Goal: Find specific fact: Find specific fact

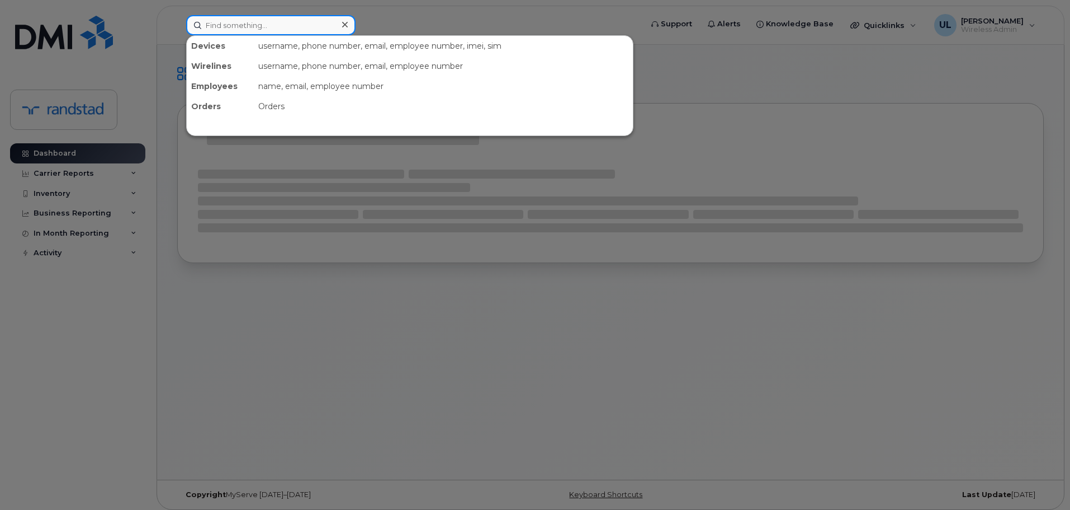
paste input "[PHONE_NUMBER]"
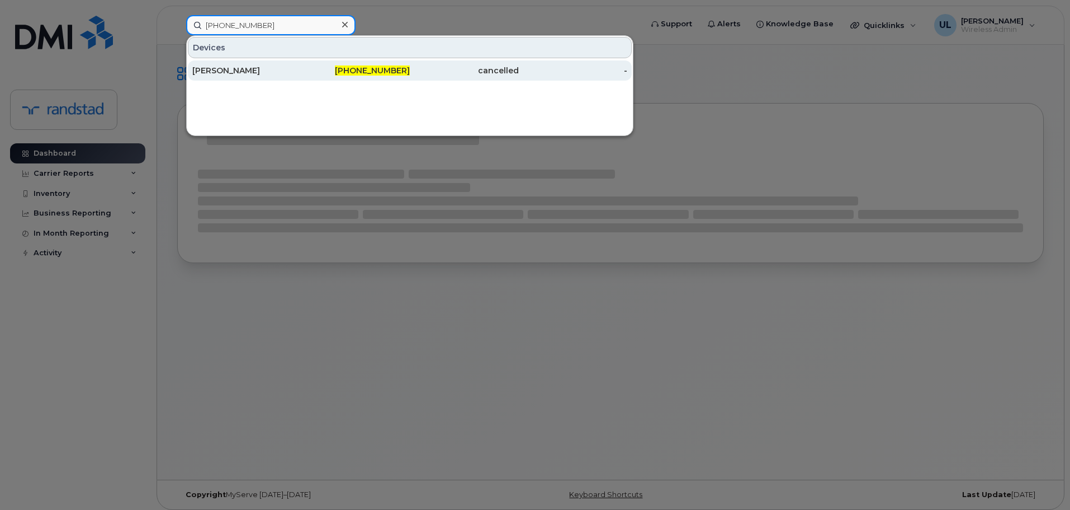
type input "514-717-1614"
drag, startPoint x: 284, startPoint y: 68, endPoint x: 294, endPoint y: 73, distance: 11.5
click at [284, 68] on div "[PERSON_NAME]" at bounding box center [246, 70] width 109 height 11
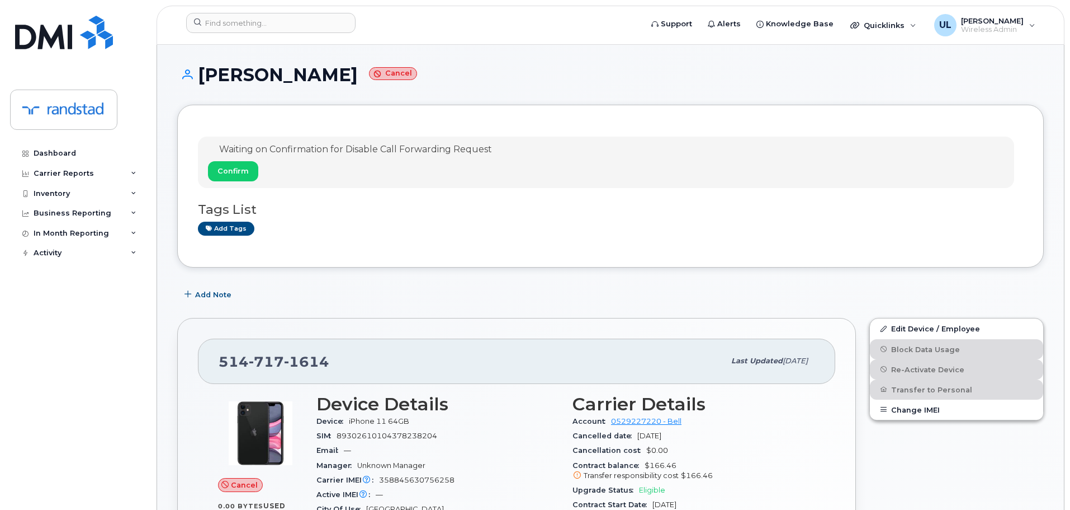
drag, startPoint x: 200, startPoint y: 76, endPoint x: 355, endPoint y: 78, distance: 154.9
click at [355, 78] on h1 "Brien Mcpherson Cancel" at bounding box center [610, 75] width 867 height 20
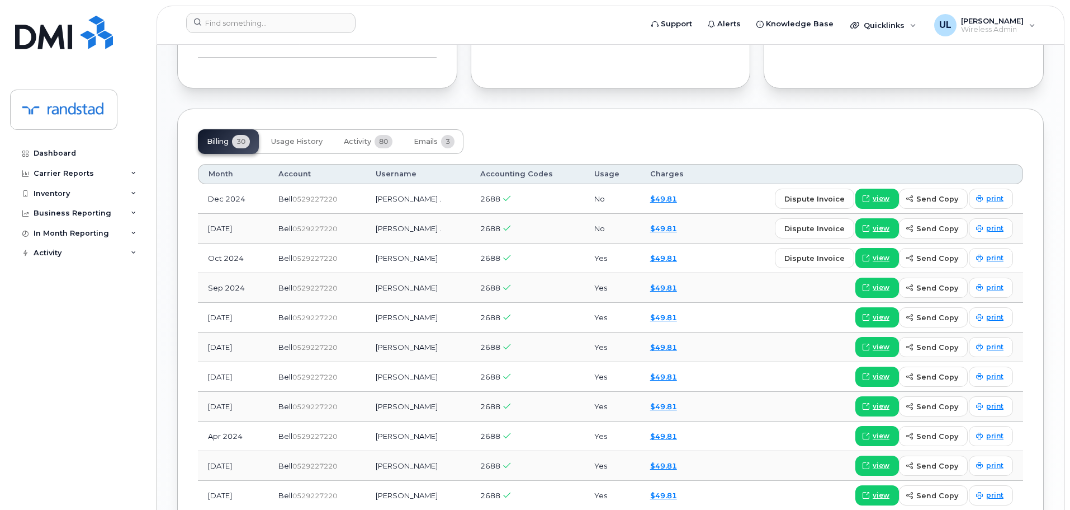
scroll to position [758, 0]
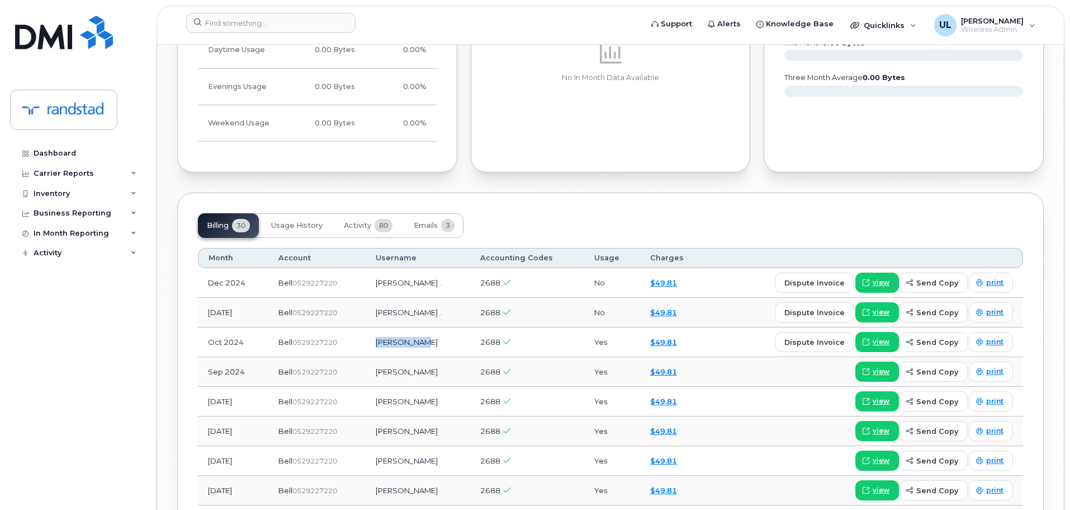
drag, startPoint x: 389, startPoint y: 349, endPoint x: 457, endPoint y: 349, distance: 67.7
click at [457, 349] on td "Elsa Chabot" at bounding box center [418, 342] width 105 height 30
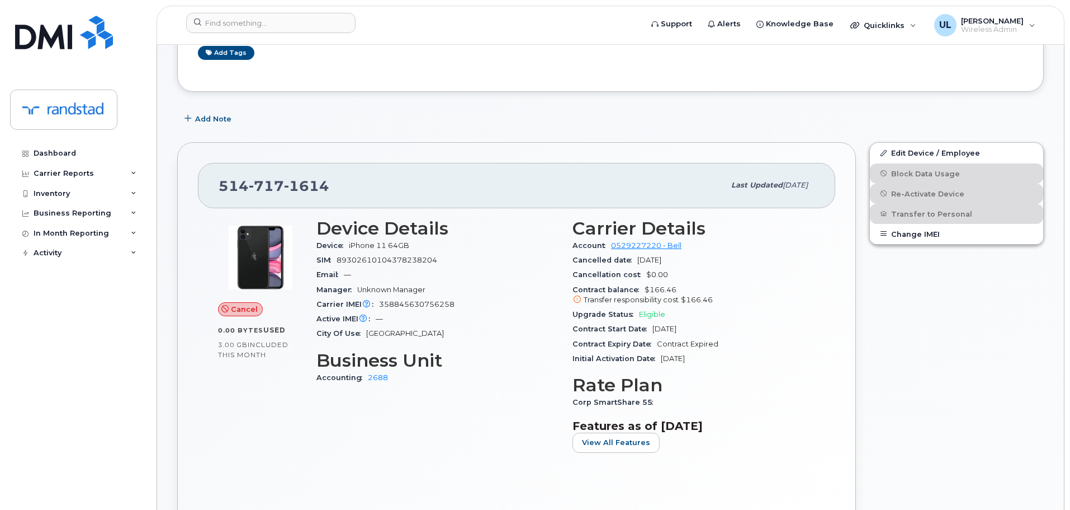
scroll to position [0, 0]
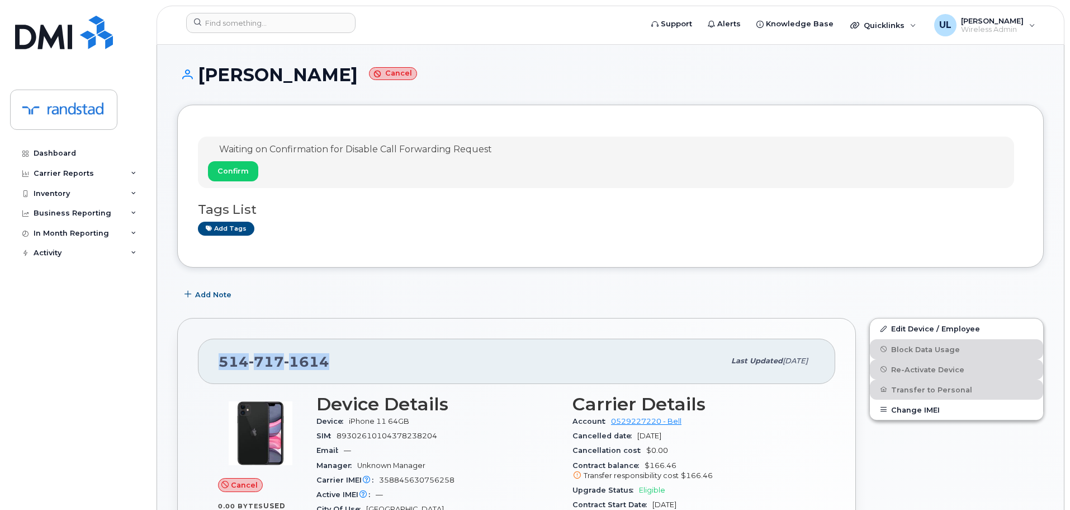
drag, startPoint x: 389, startPoint y: 350, endPoint x: 190, endPoint y: 354, distance: 199.2
click at [190, 354] on div "514 717 1614 Last updated Jan 03, 2025 Cancel 0.00 Bytes  used 3.00 GB  include…" at bounding box center [516, 513] width 679 height 390
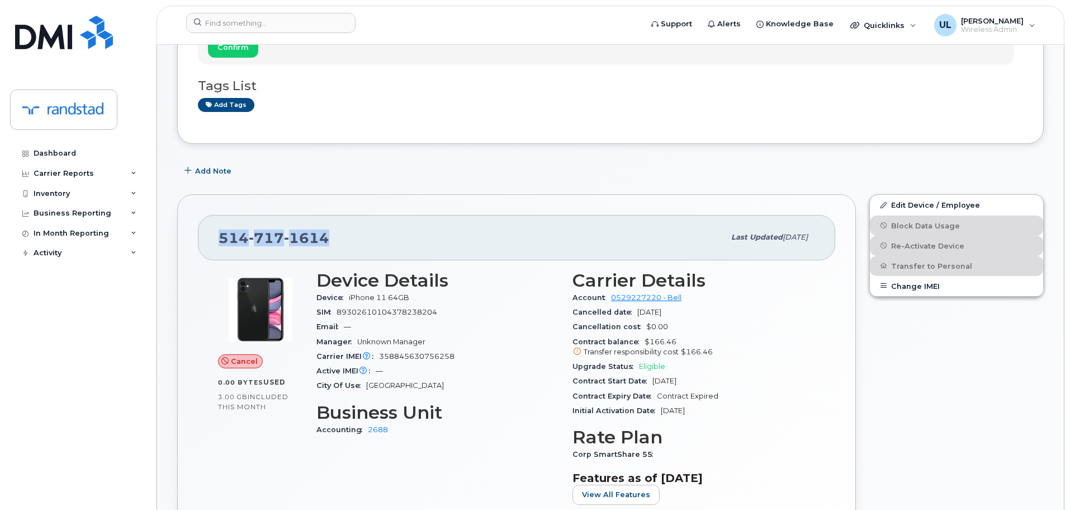
scroll to position [224, 0]
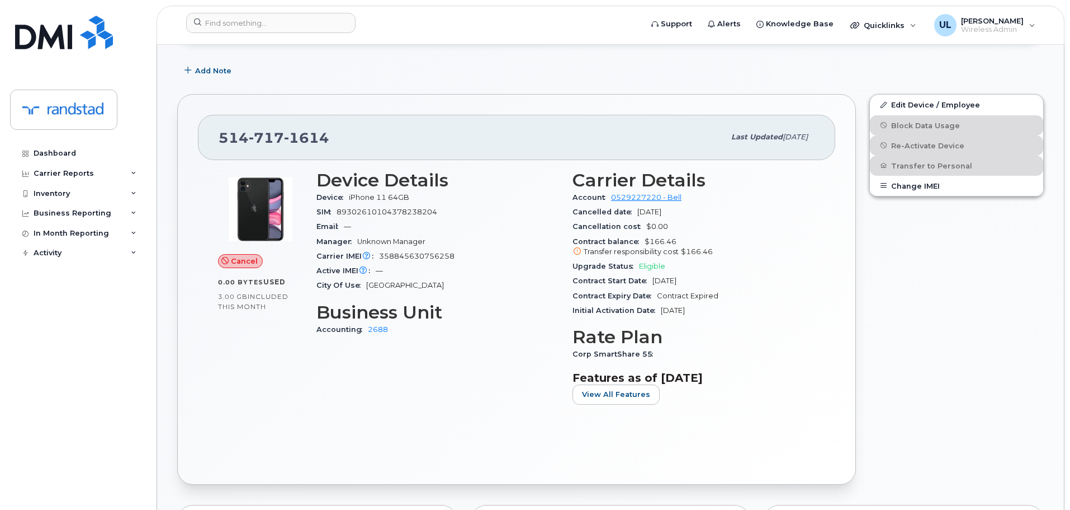
click at [421, 261] on div "Carrier IMEI Carrier IMEI is reported during the last billing cycle or change o…" at bounding box center [438, 256] width 243 height 15
copy span "358845630756258"
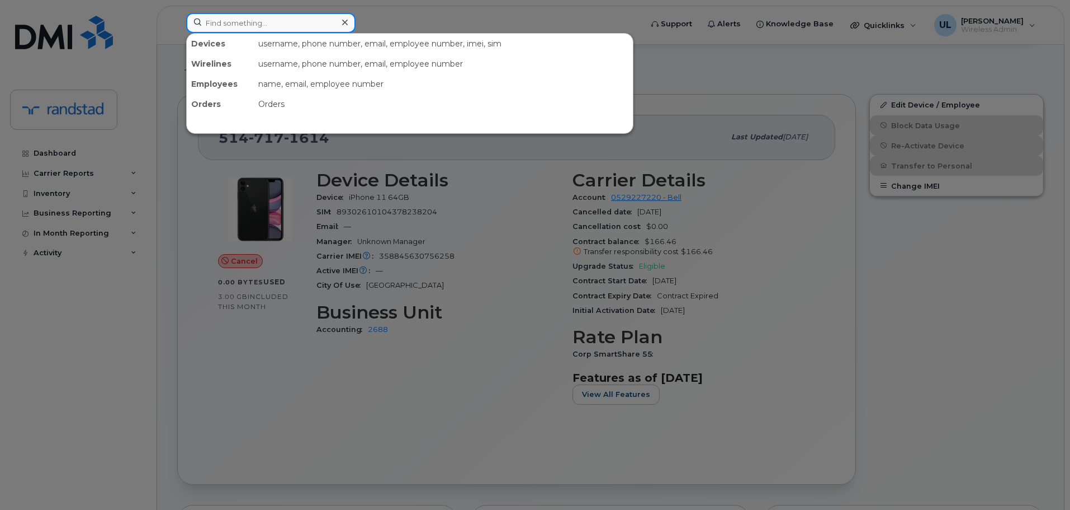
paste input "358845630756258"
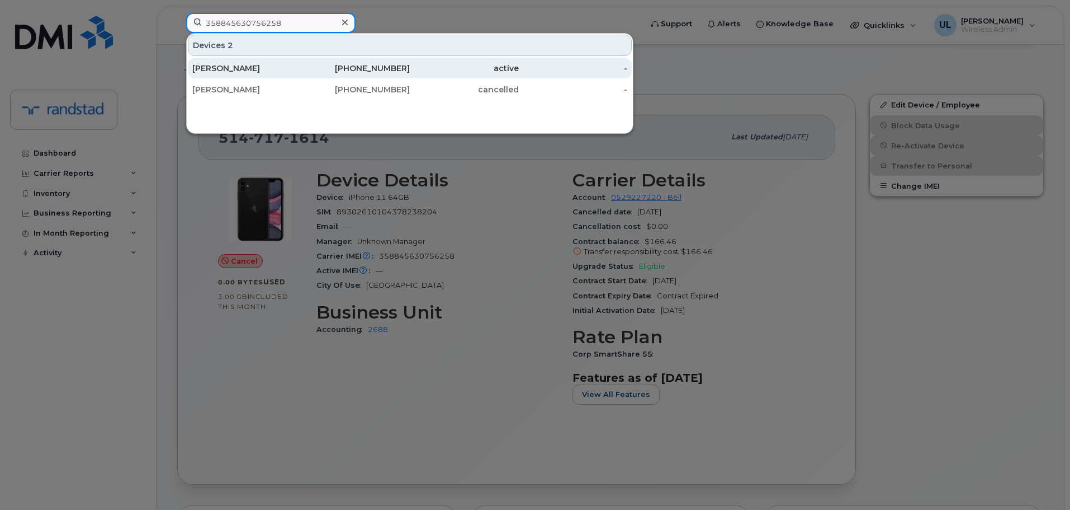
type input "358845630756258"
click at [427, 59] on div "active" at bounding box center [464, 68] width 109 height 20
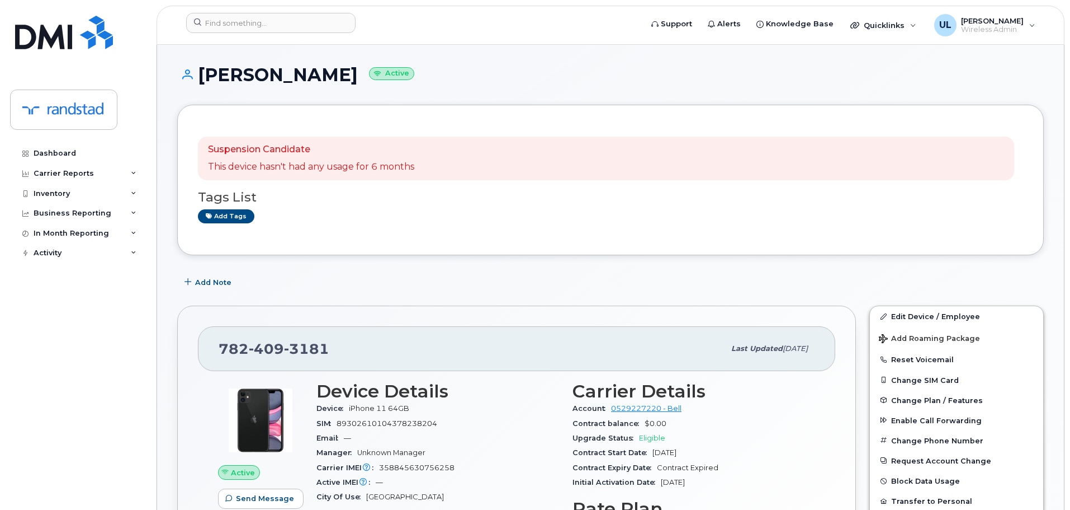
drag, startPoint x: 195, startPoint y: 78, endPoint x: 353, endPoint y: 82, distance: 158.3
click at [353, 82] on h1 "[PERSON_NAME] Active" at bounding box center [610, 75] width 867 height 20
copy h1 "[PERSON_NAME]"
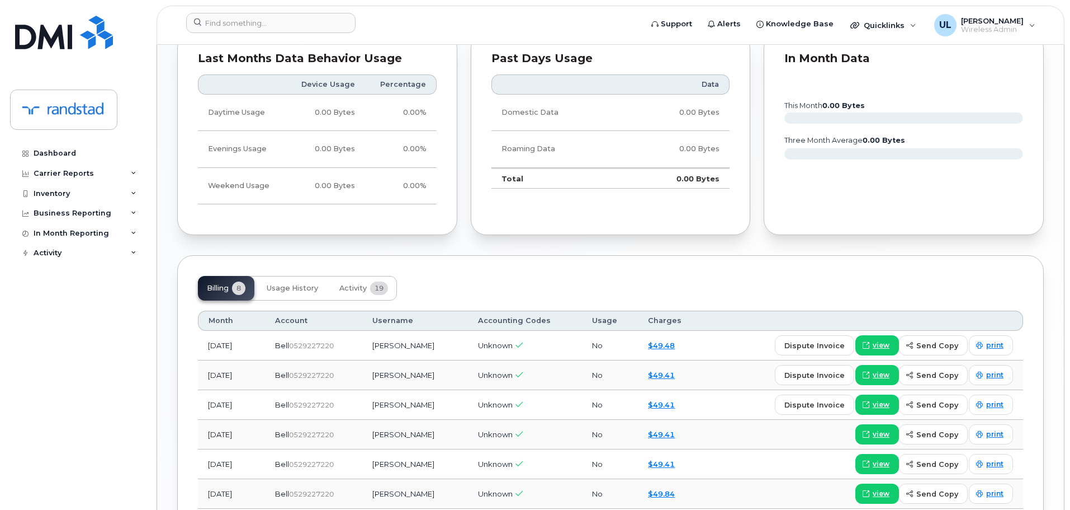
scroll to position [788, 0]
